Goal: Go to known website: Access a specific website the user already knows

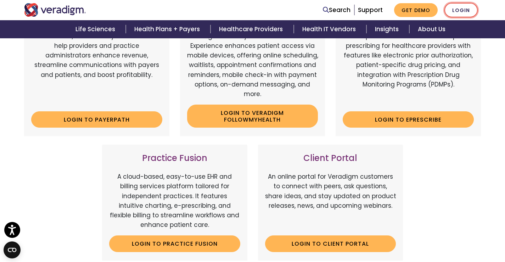
click at [463, 16] on link "Login" at bounding box center [460, 10] width 33 height 15
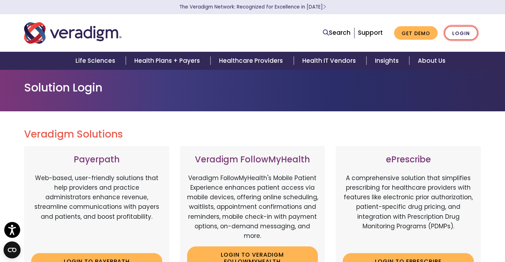
click at [458, 31] on link "Login" at bounding box center [460, 33] width 33 height 15
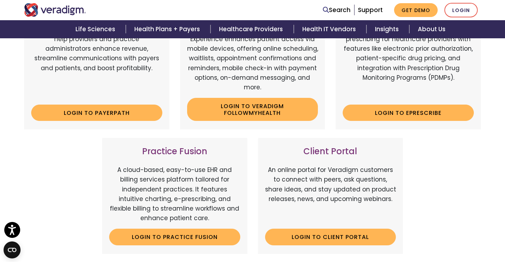
scroll to position [212, 0]
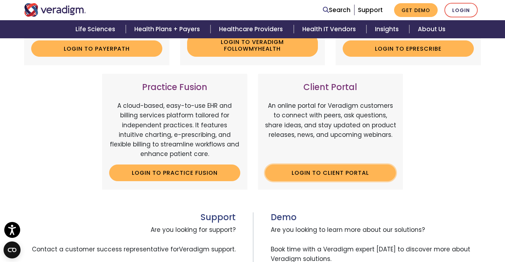
click at [350, 174] on link "Login to Client Portal" at bounding box center [330, 172] width 131 height 16
